Goal: Information Seeking & Learning: Learn about a topic

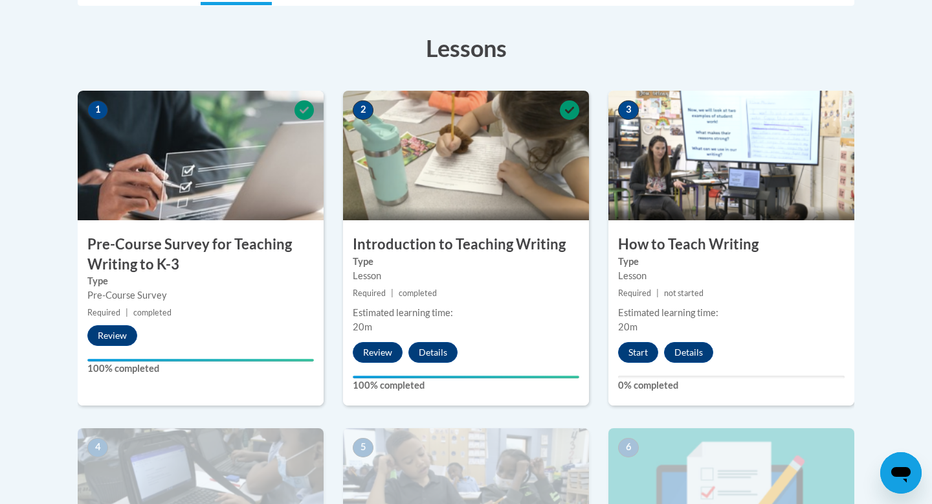
scroll to position [346, 0]
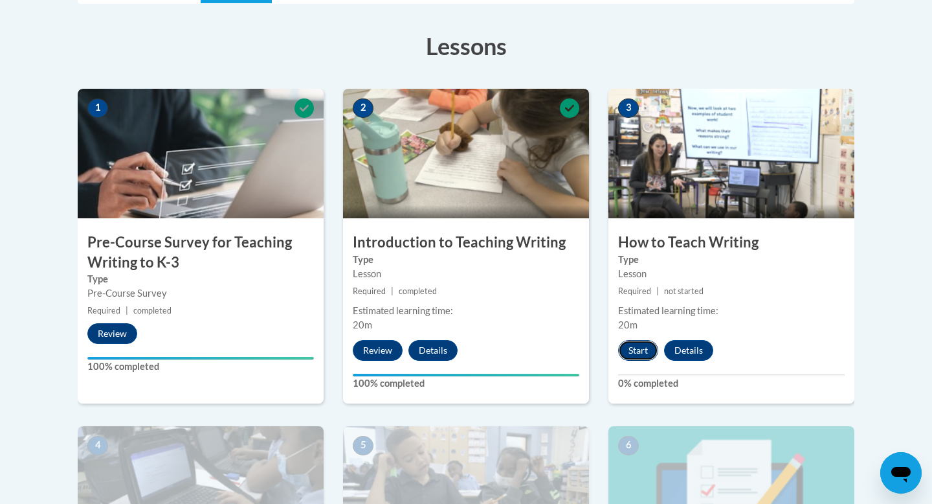
click at [634, 348] on button "Start" at bounding box center [638, 350] width 40 height 21
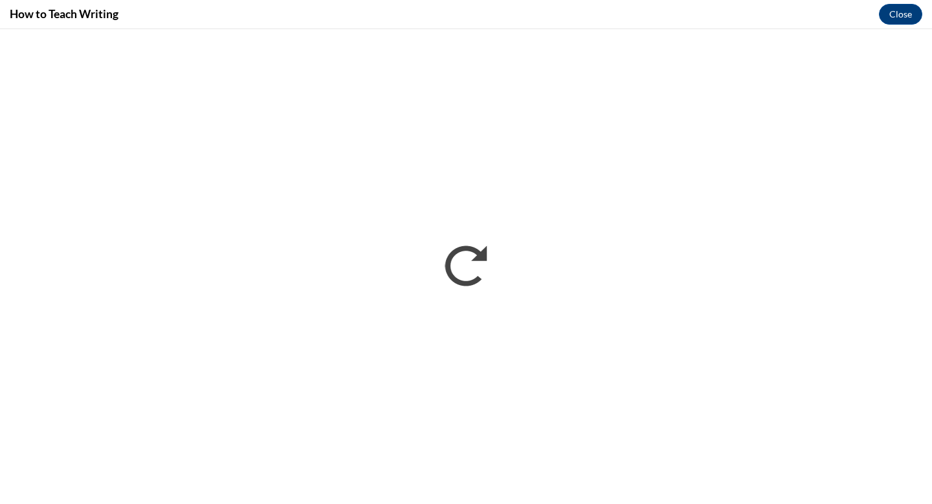
scroll to position [0, 0]
